Goal: Information Seeking & Learning: Understand process/instructions

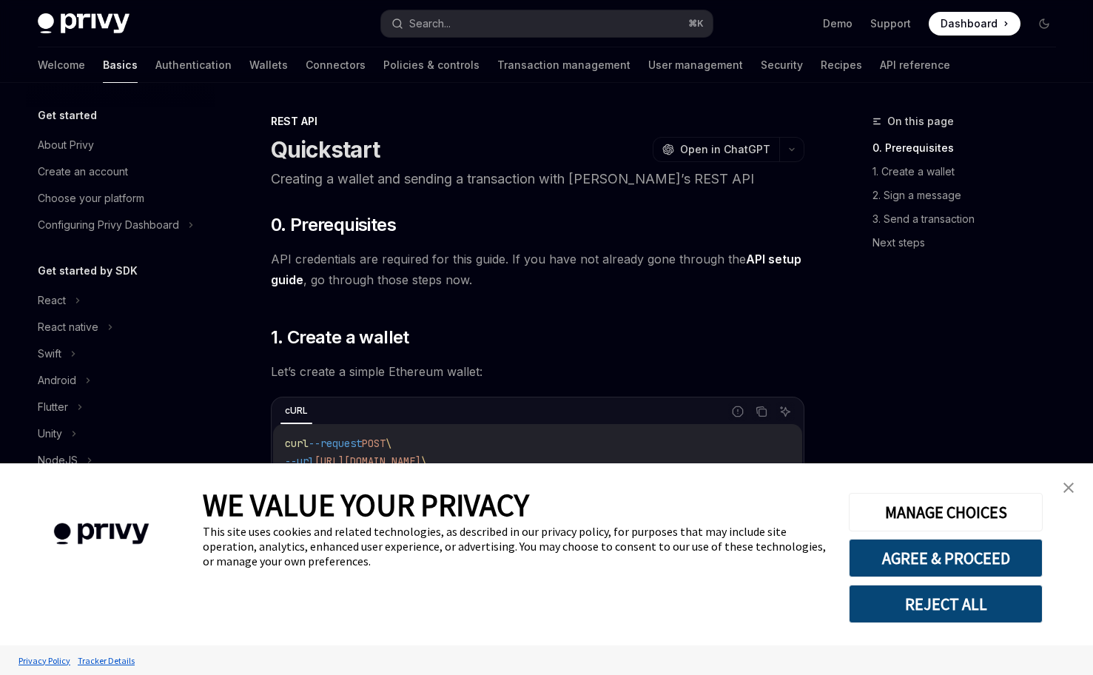
type textarea "*"
click at [948, 610] on button "REJECT ALL" at bounding box center [946, 604] width 194 height 38
